Goal: Information Seeking & Learning: Understand process/instructions

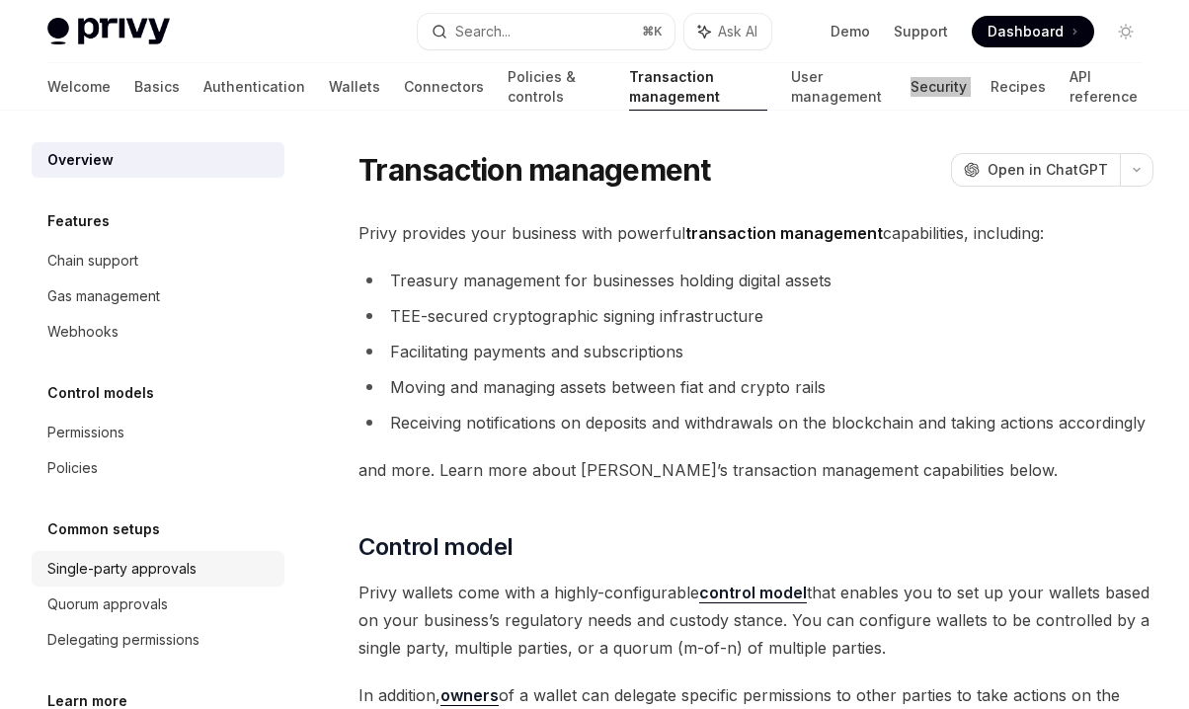
click at [157, 565] on div "Single-party approvals" at bounding box center [121, 569] width 149 height 24
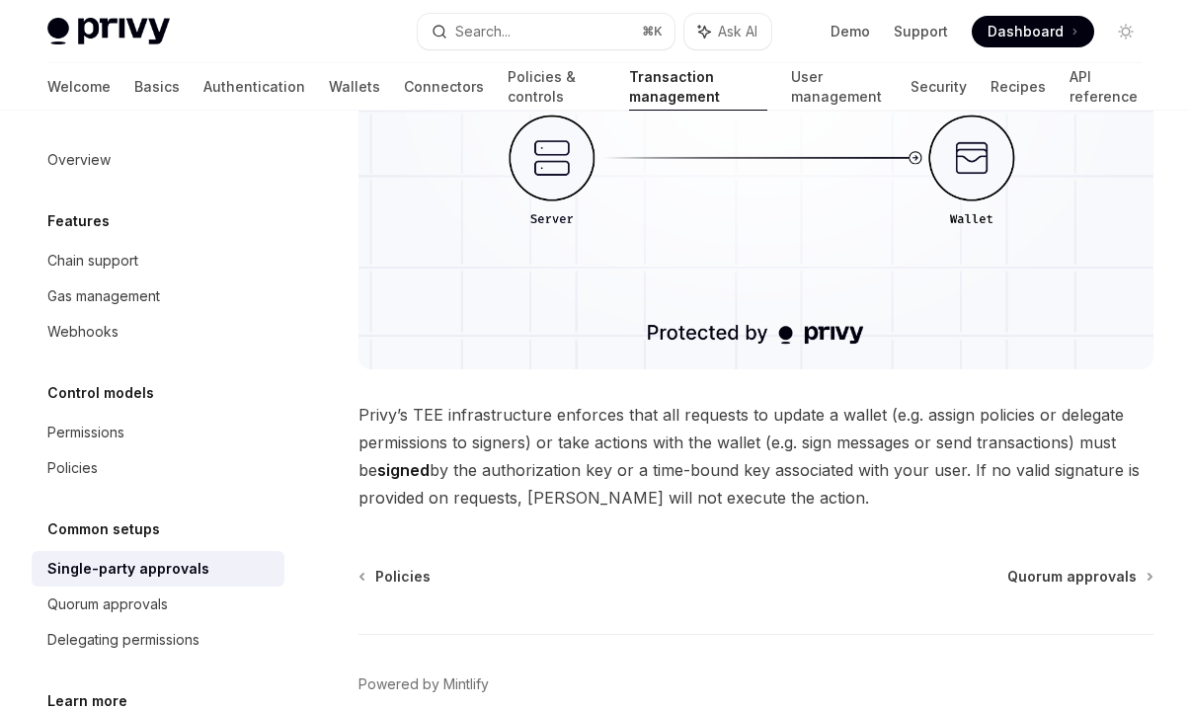
scroll to position [565, 0]
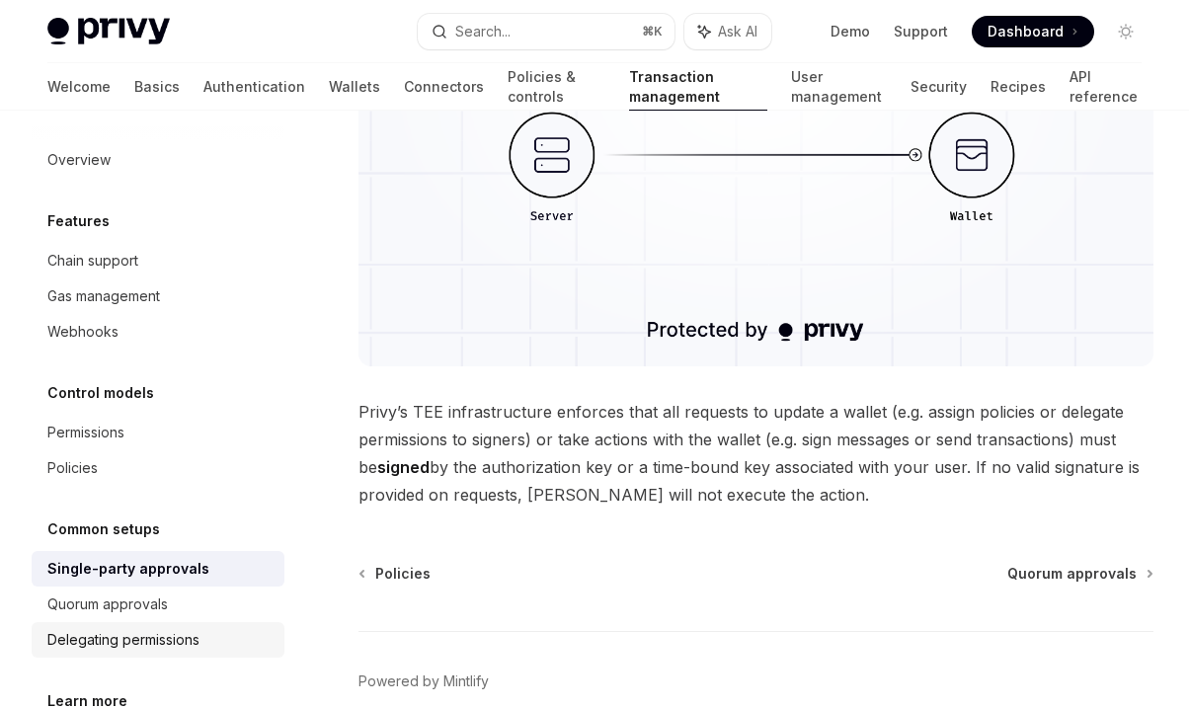
click at [182, 623] on link "Delegating permissions" at bounding box center [158, 640] width 253 height 36
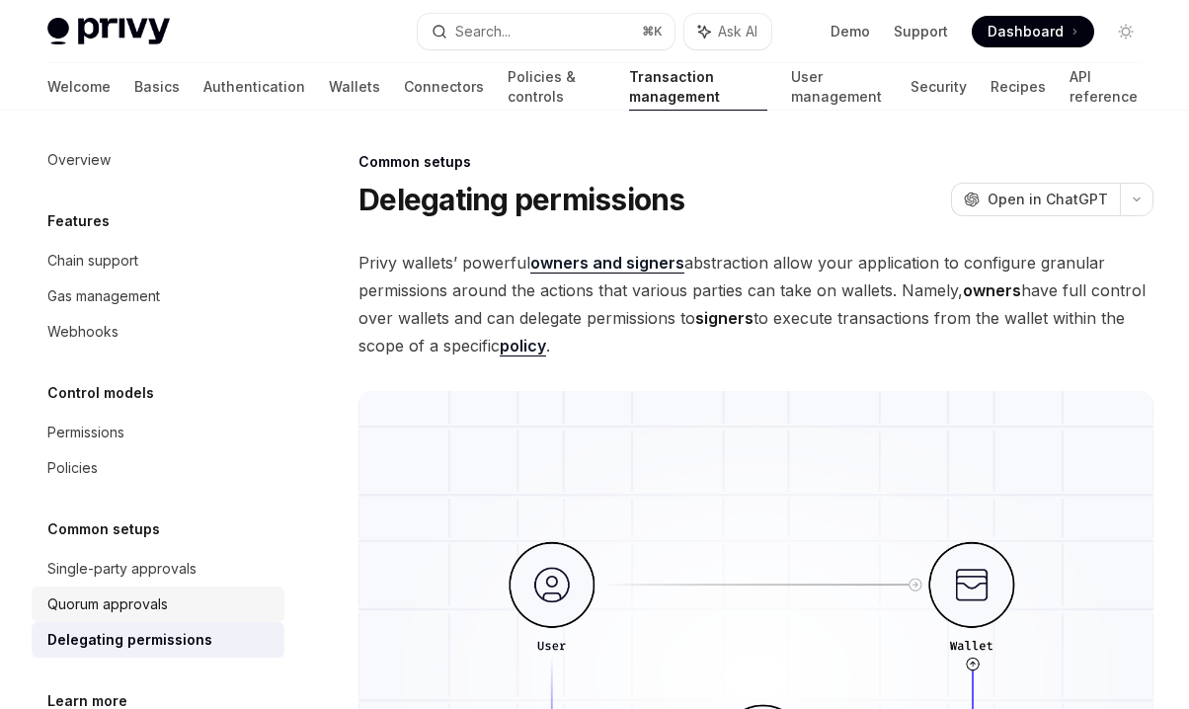
click at [176, 603] on div "Quorum approvals" at bounding box center [159, 605] width 225 height 24
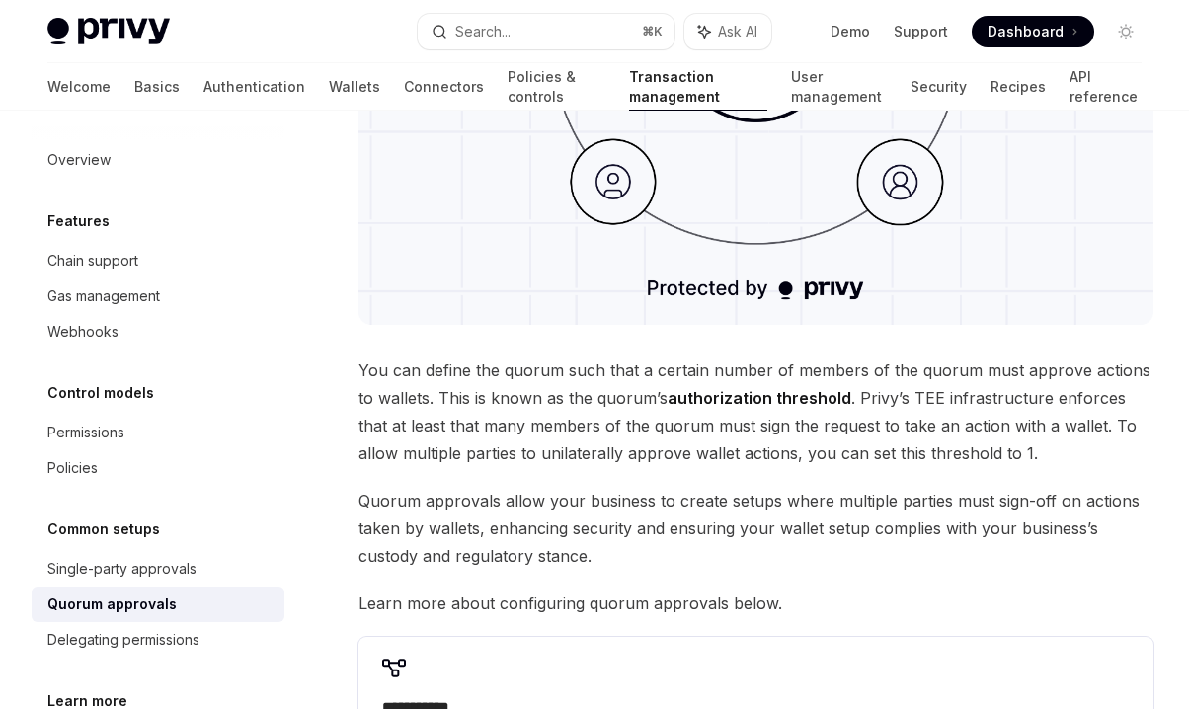
scroll to position [626, 0]
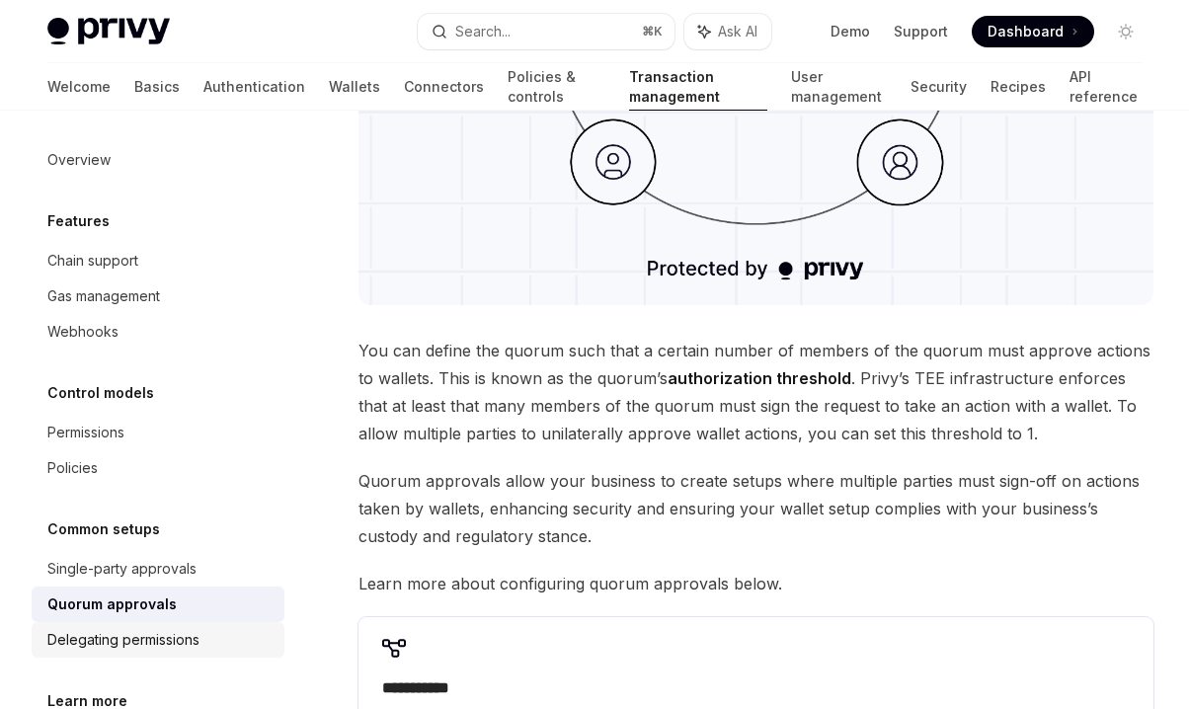
click at [131, 629] on div "Delegating permissions" at bounding box center [123, 640] width 152 height 24
type textarea "*"
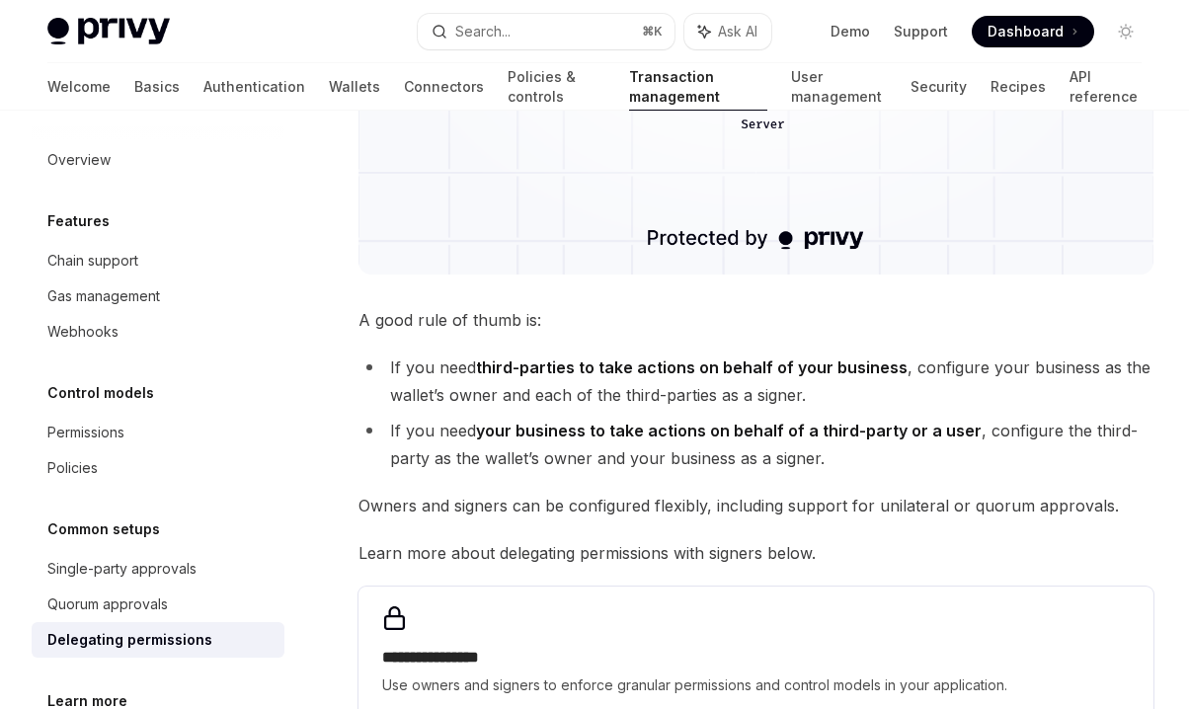
scroll to position [685, 0]
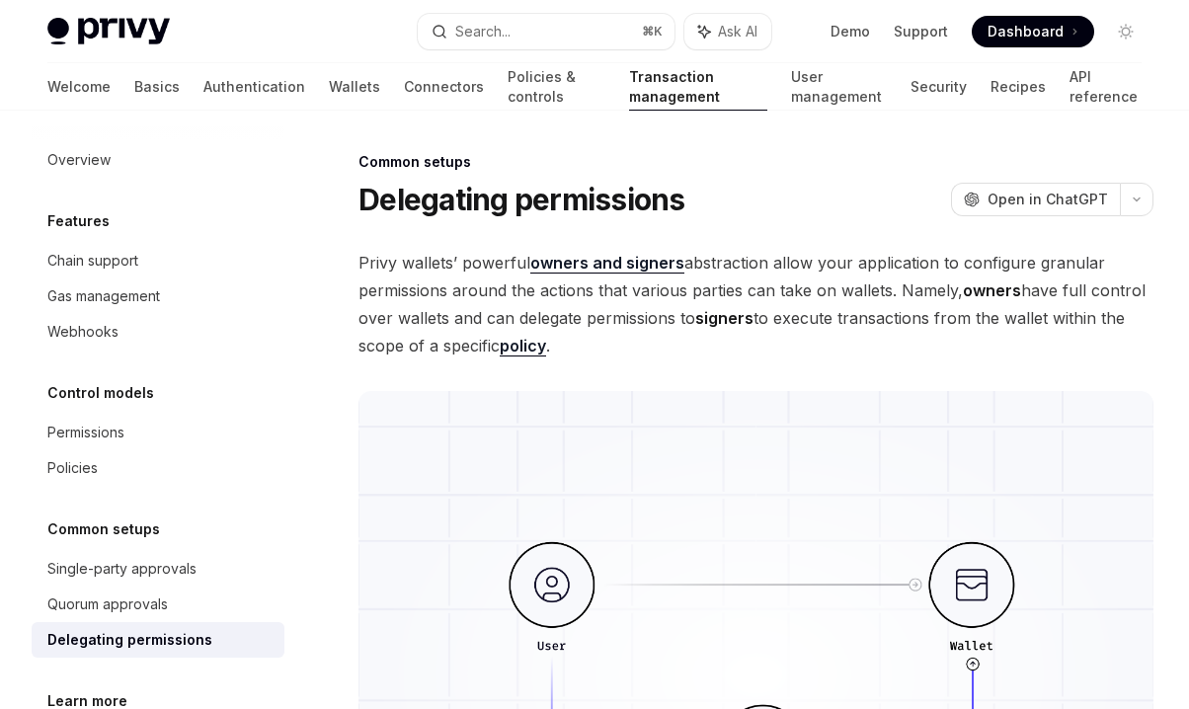
scroll to position [685, 0]
